Goal: Check status: Check status

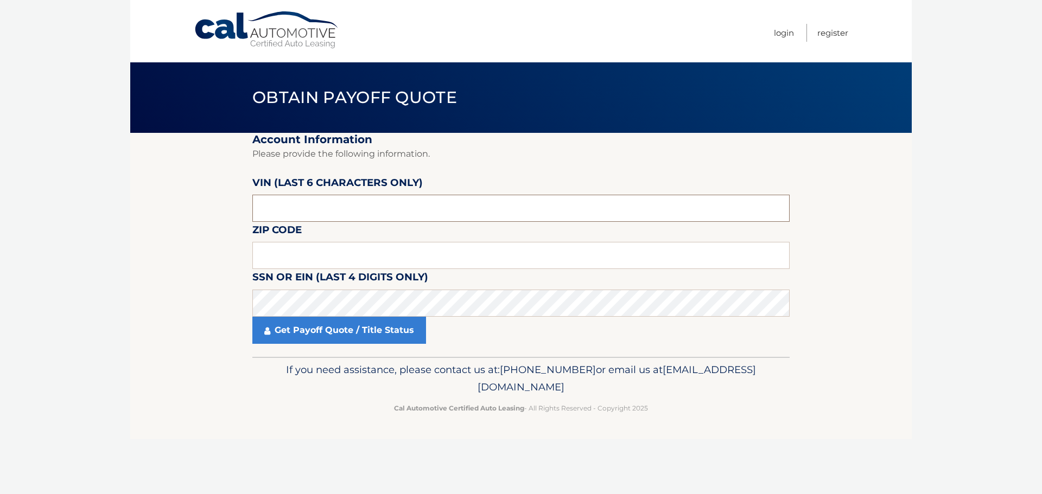
click at [492, 207] on input "text" at bounding box center [520, 208] width 537 height 27
type input "032353"
click at [566, 252] on input "text" at bounding box center [520, 255] width 537 height 27
type input "11021"
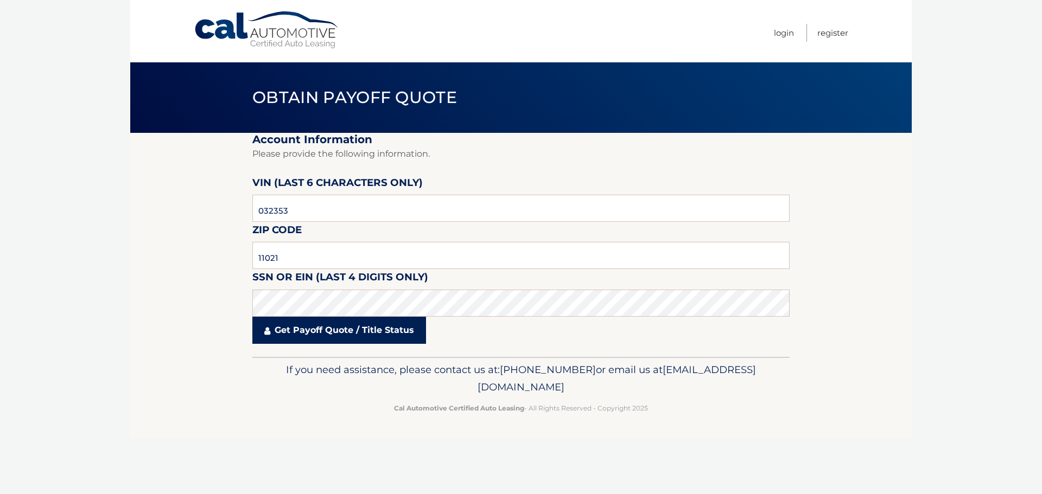
click at [316, 326] on link "Get Payoff Quote / Title Status" at bounding box center [339, 330] width 174 height 27
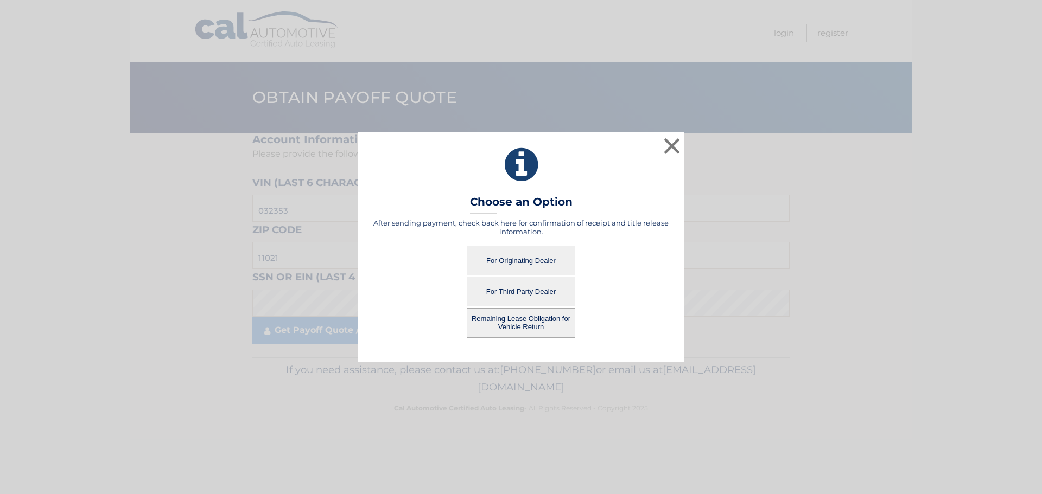
click at [538, 261] on button "For Originating Dealer" at bounding box center [521, 261] width 109 height 30
click at [522, 258] on button "For Originating Dealer" at bounding box center [521, 261] width 109 height 30
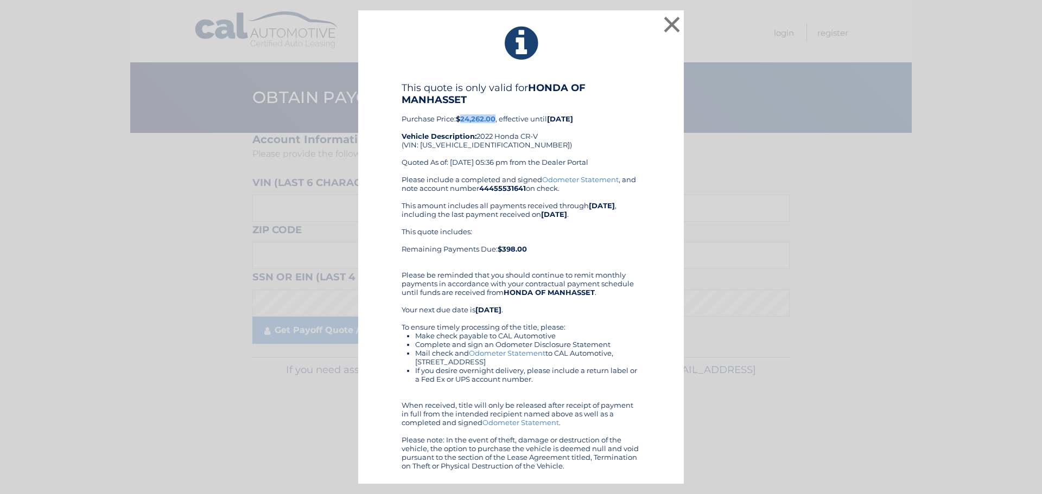
drag, startPoint x: 462, startPoint y: 116, endPoint x: 496, endPoint y: 120, distance: 33.9
click at [496, 120] on b "$24,262.00" at bounding box center [476, 119] width 40 height 9
copy b "24,262.00"
click at [624, 185] on div "Please include a completed and signed Odometer Statement , and note account num…" at bounding box center [521, 322] width 239 height 295
click at [674, 23] on button "×" at bounding box center [672, 25] width 22 height 22
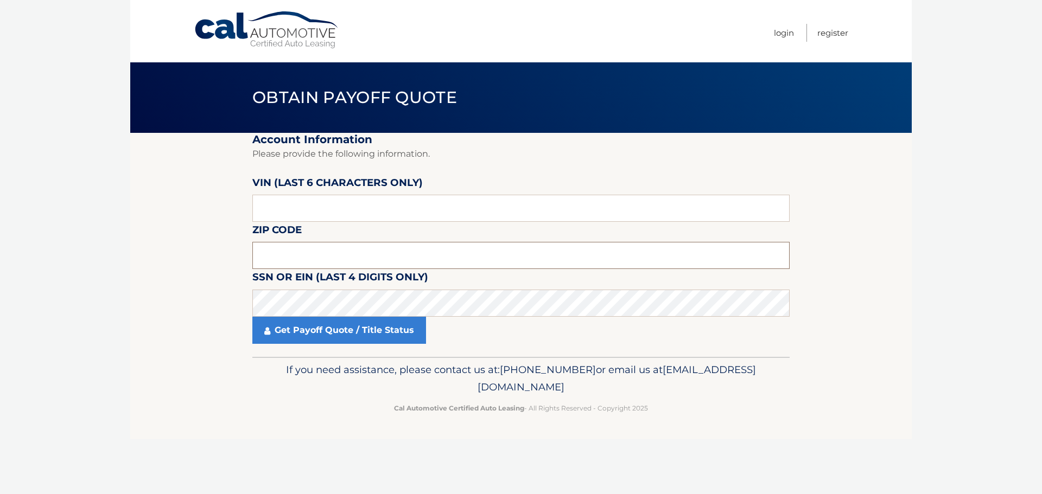
click at [375, 264] on input "text" at bounding box center [520, 255] width 537 height 27
type input "11021"
click at [376, 218] on input "text" at bounding box center [520, 208] width 537 height 27
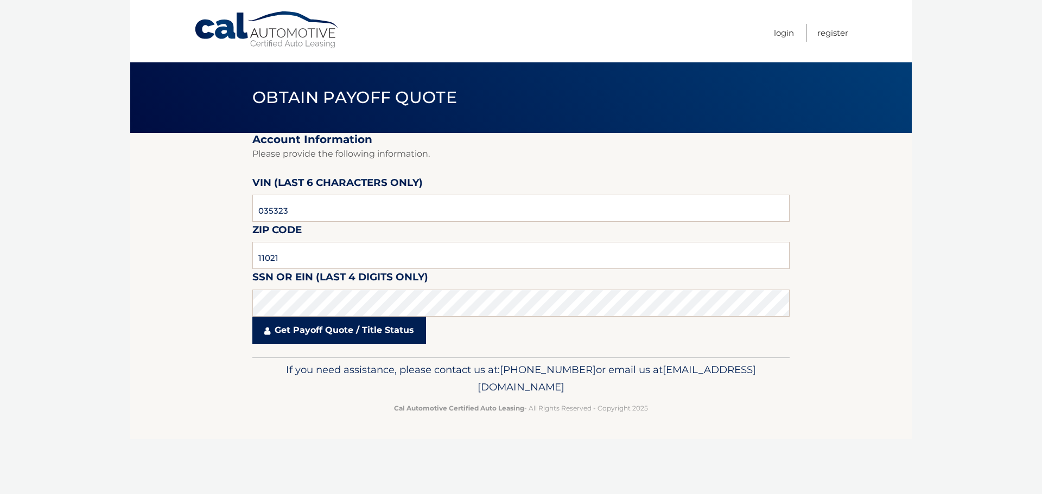
click at [382, 335] on link "Get Payoff Quote / Title Status" at bounding box center [339, 330] width 174 height 27
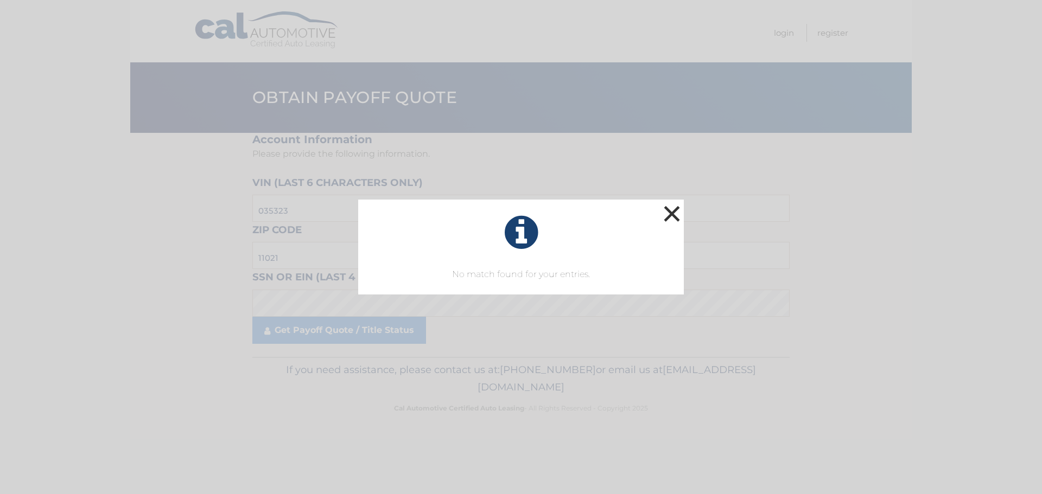
click at [676, 215] on button "×" at bounding box center [672, 214] width 22 height 22
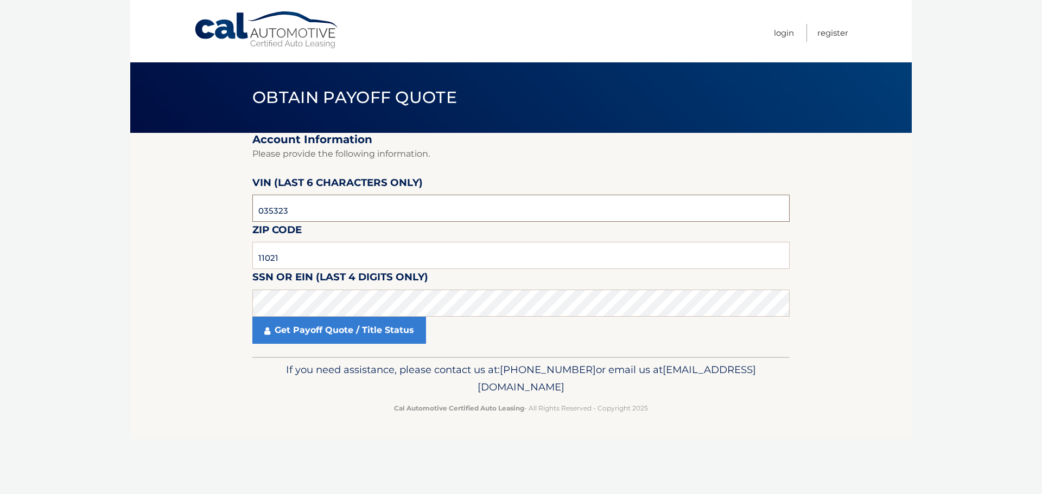
click at [274, 209] on input "035323" at bounding box center [520, 208] width 537 height 27
type input "032353"
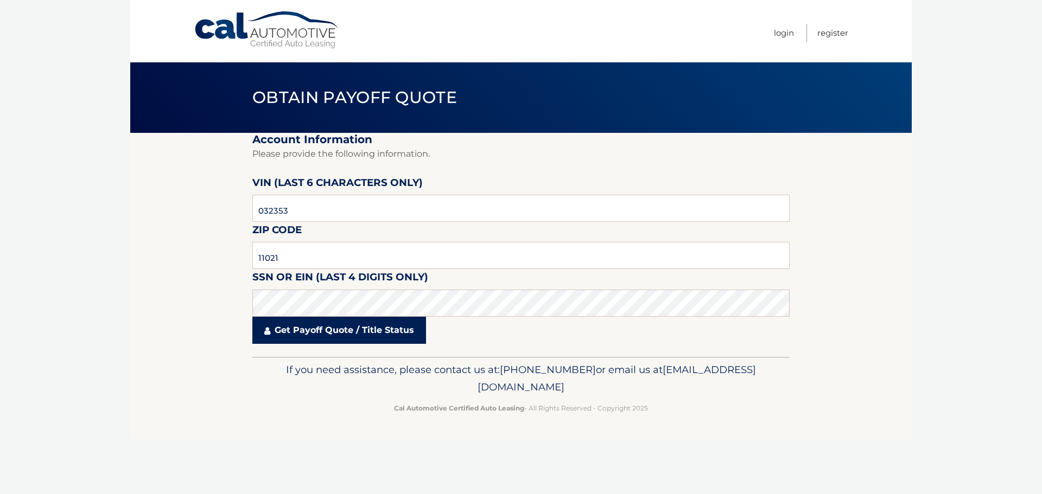
click at [315, 331] on link "Get Payoff Quote / Title Status" at bounding box center [339, 330] width 174 height 27
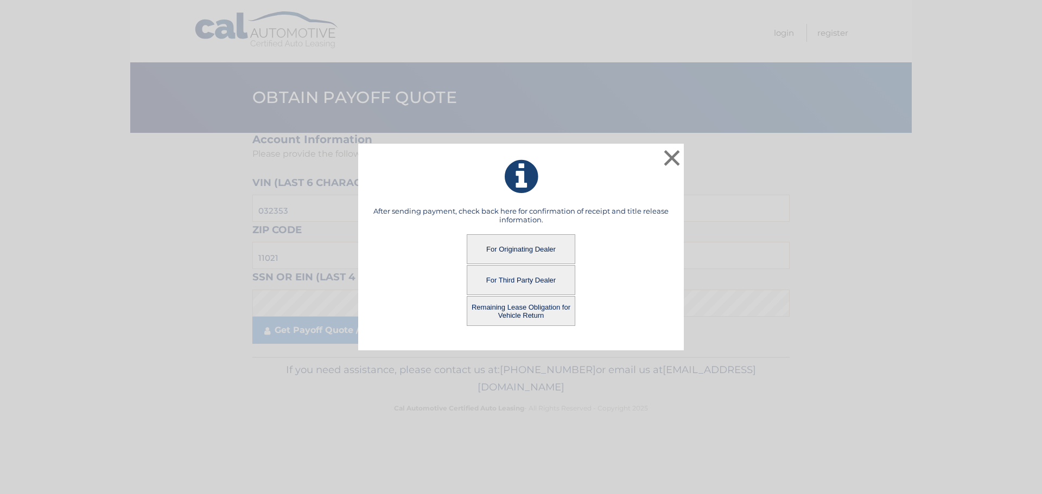
click at [524, 318] on button "Remaining Lease Obligation for Vehicle Return" at bounding box center [521, 311] width 109 height 30
click at [541, 316] on button "Remaining Lease Obligation for Vehicle Return" at bounding box center [521, 311] width 109 height 30
